Goal: Task Accomplishment & Management: Manage account settings

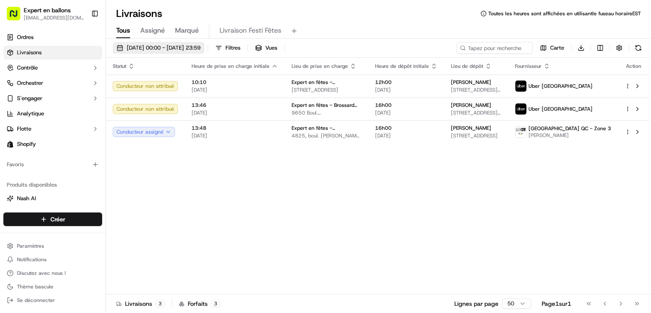
click at [140, 47] on font "[DATE] 00:00 - [DATE] 23:59" at bounding box center [164, 47] width 74 height 7
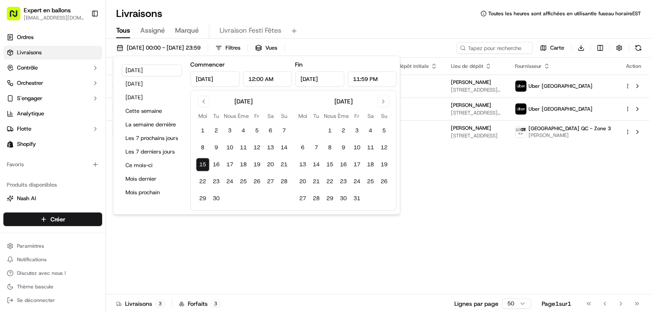
click at [204, 163] on font "15" at bounding box center [202, 164] width 7 height 7
click at [291, 167] on button "21" at bounding box center [284, 165] width 14 height 14
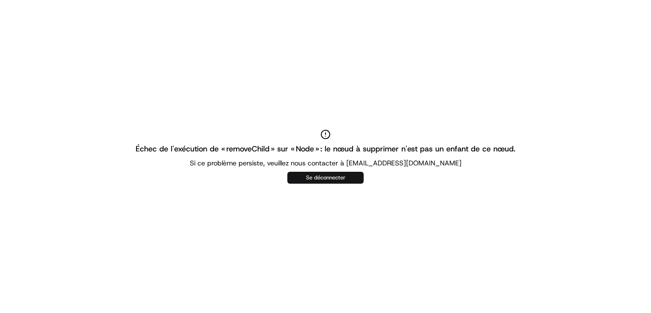
click at [350, 173] on button "Se déconnecter" at bounding box center [325, 178] width 76 height 12
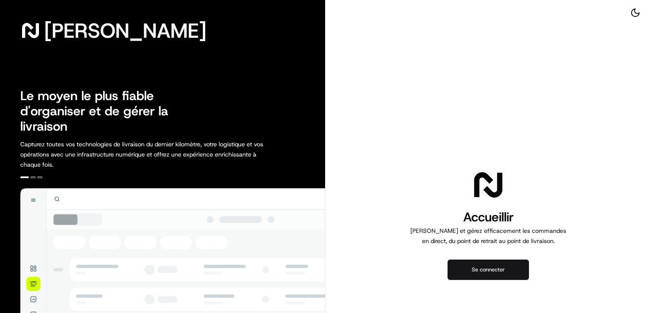
click at [494, 274] on button "Se connecter" at bounding box center [488, 270] width 81 height 20
